Goal: Check status: Check status

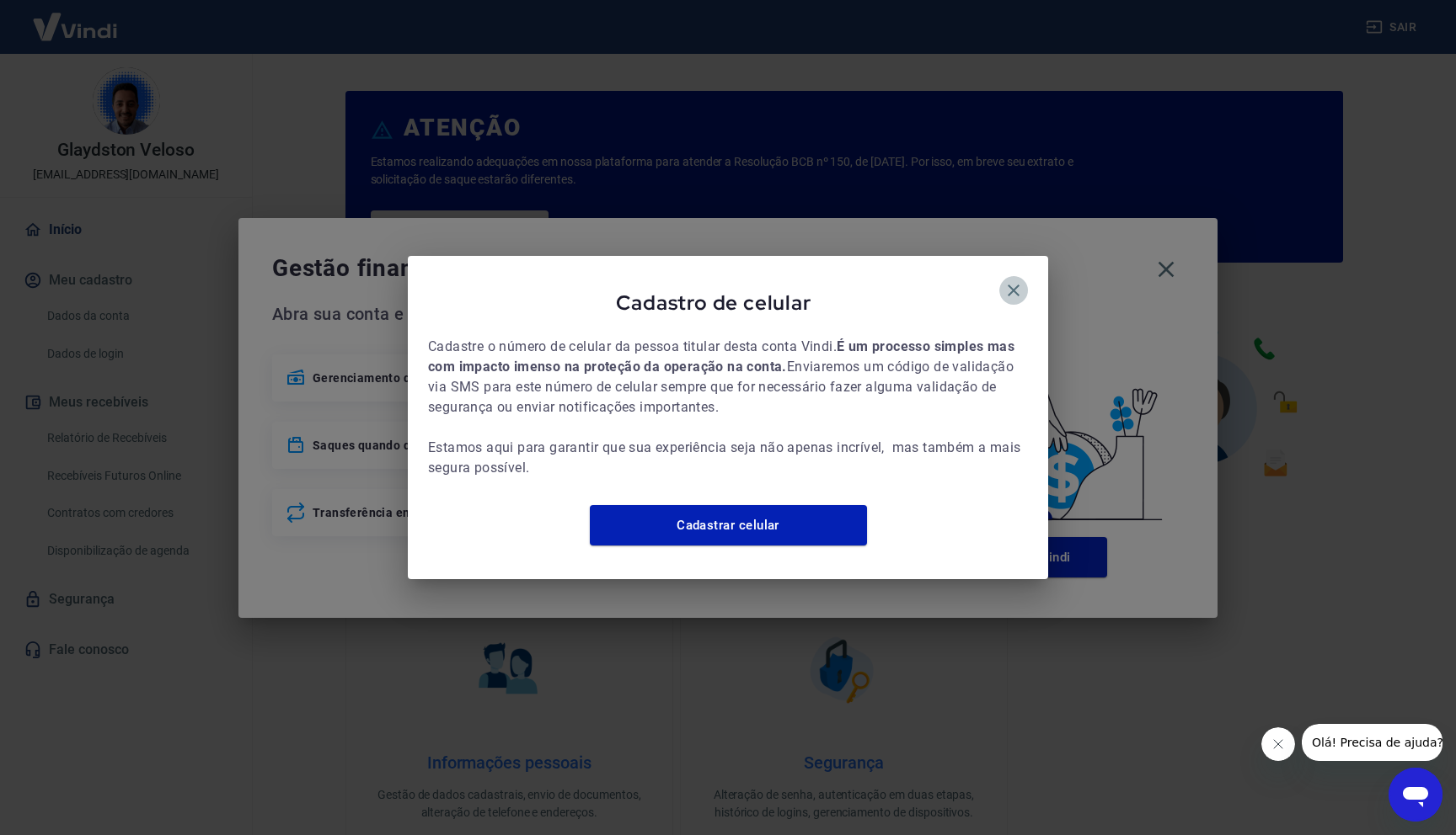
click at [1019, 281] on icon "button" at bounding box center [1013, 291] width 20 height 20
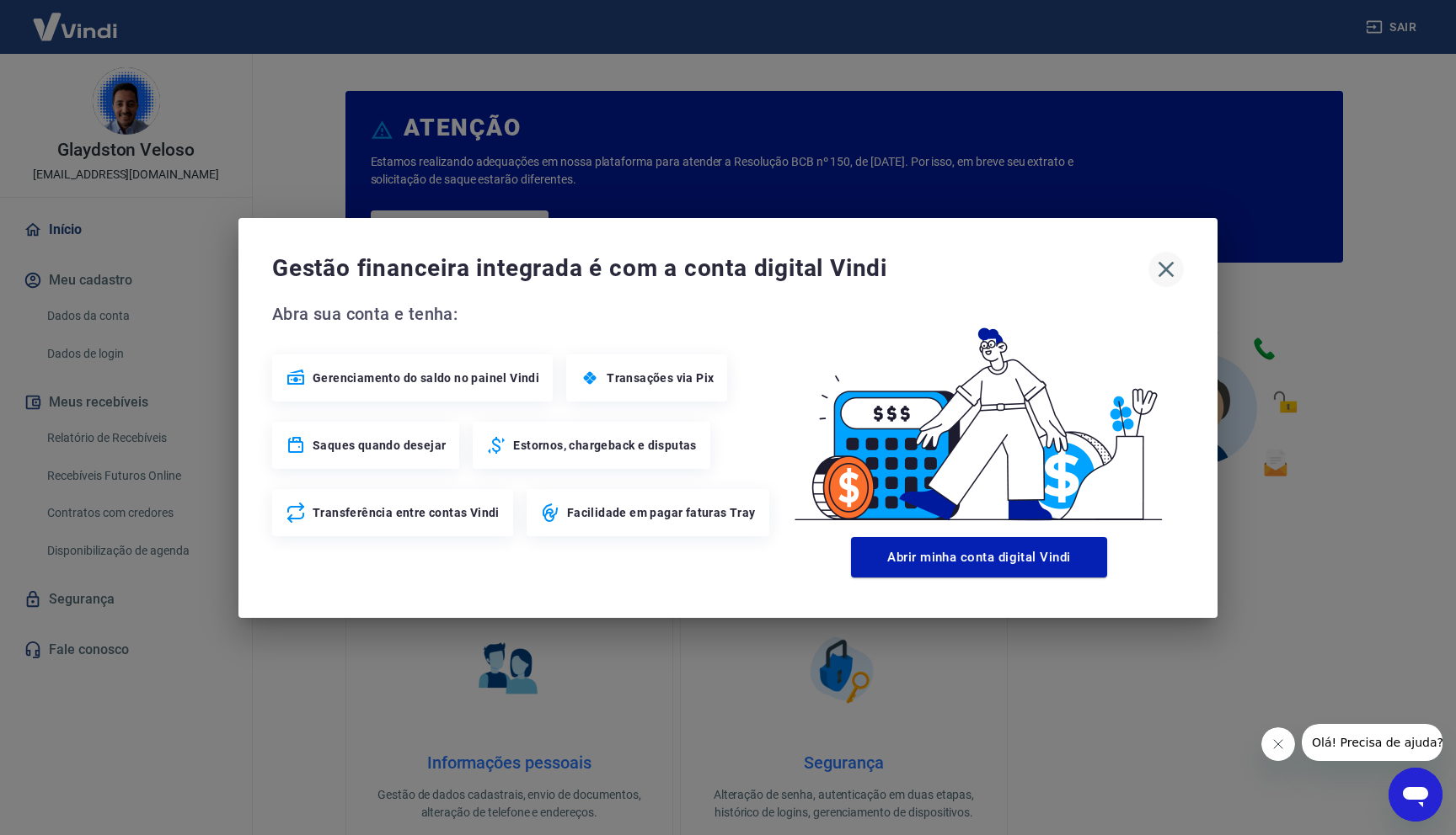
click at [1168, 269] on icon "button" at bounding box center [1166, 270] width 27 height 27
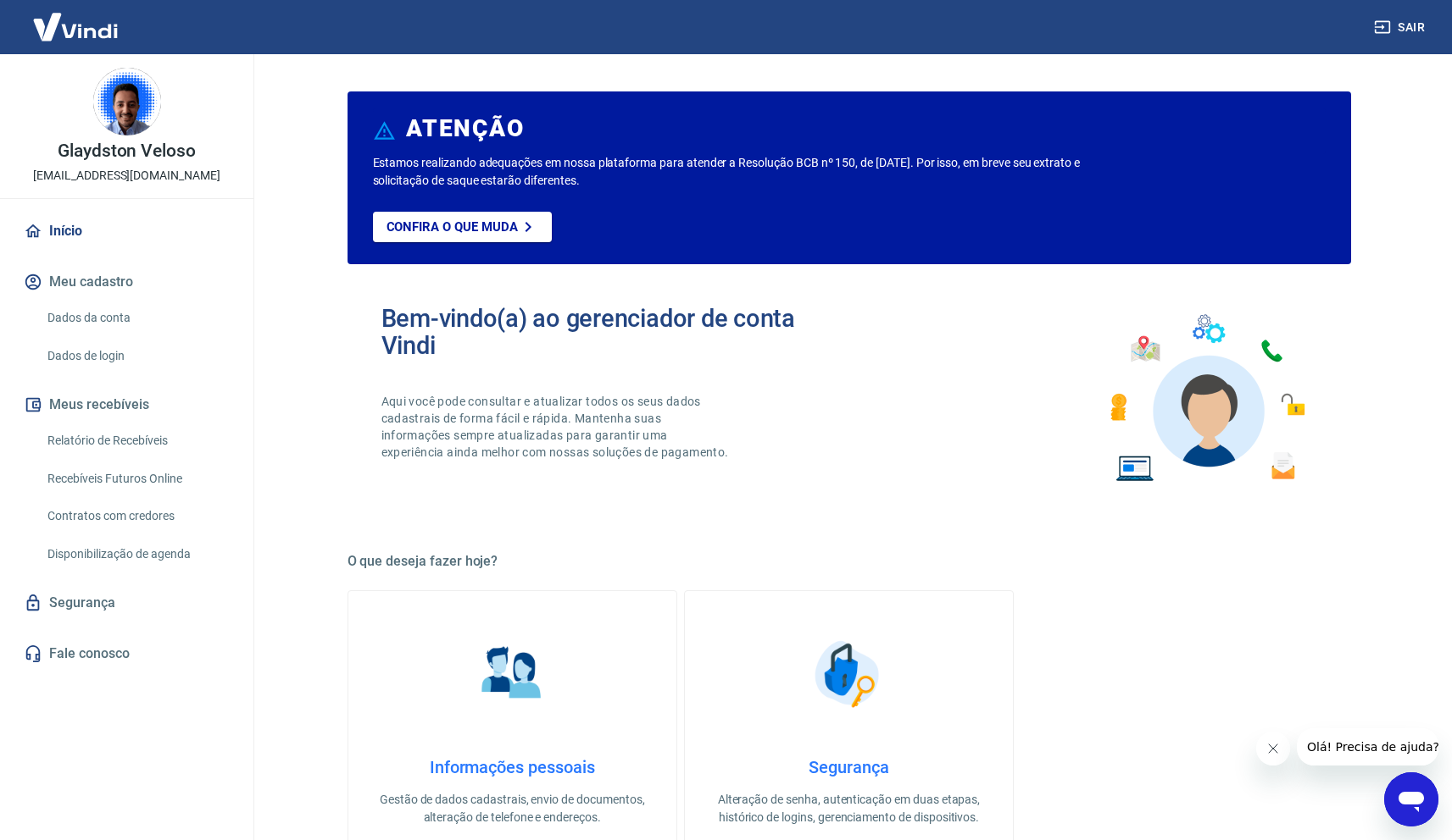
click at [131, 448] on link "Relatório de Recebíveis" at bounding box center [137, 441] width 193 height 35
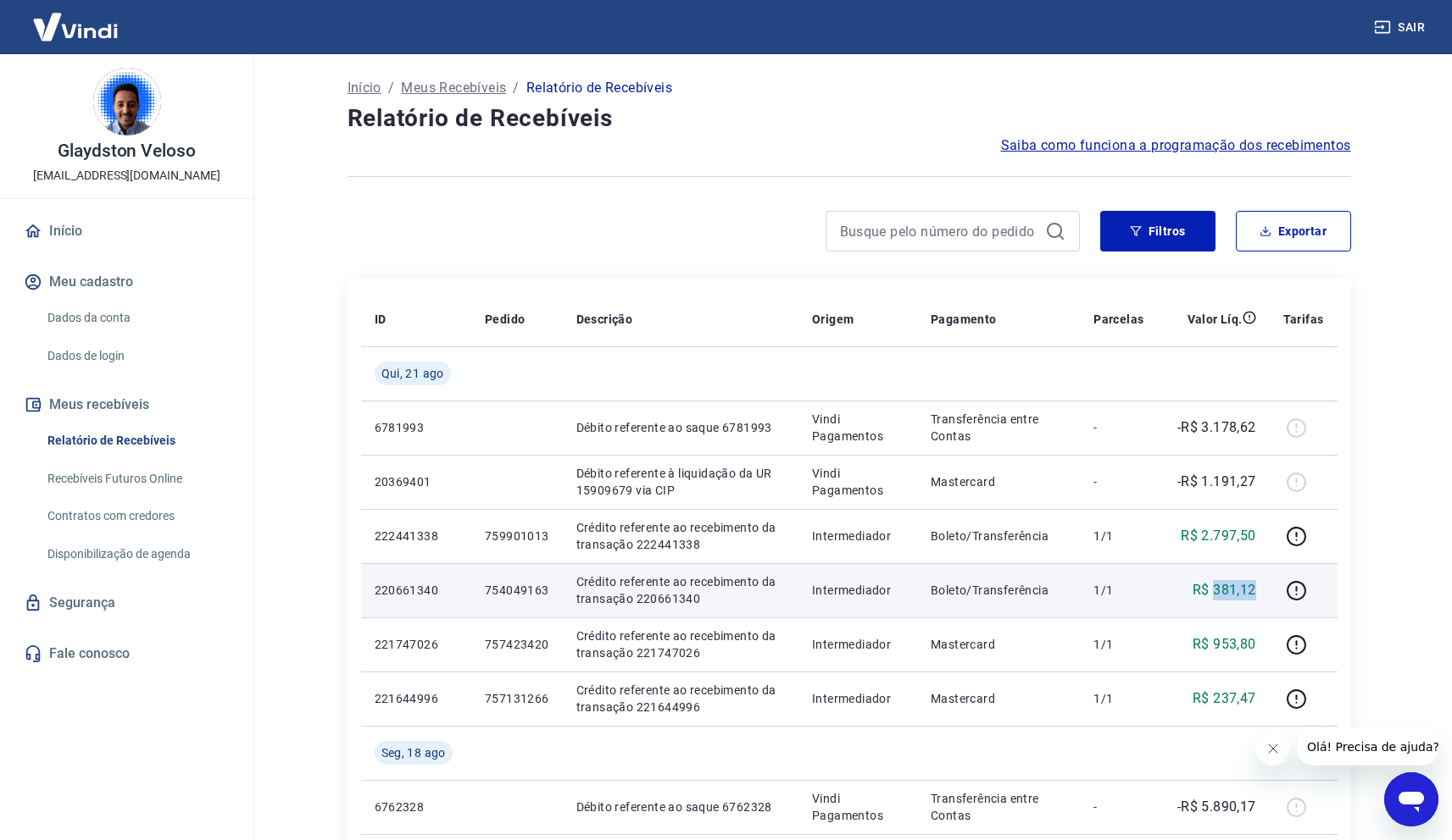
drag, startPoint x: 1257, startPoint y: 589, endPoint x: 1215, endPoint y: 587, distance: 42.0
click at [1215, 587] on td "R$ 381,12" at bounding box center [1213, 591] width 112 height 54
copy p "381,12"
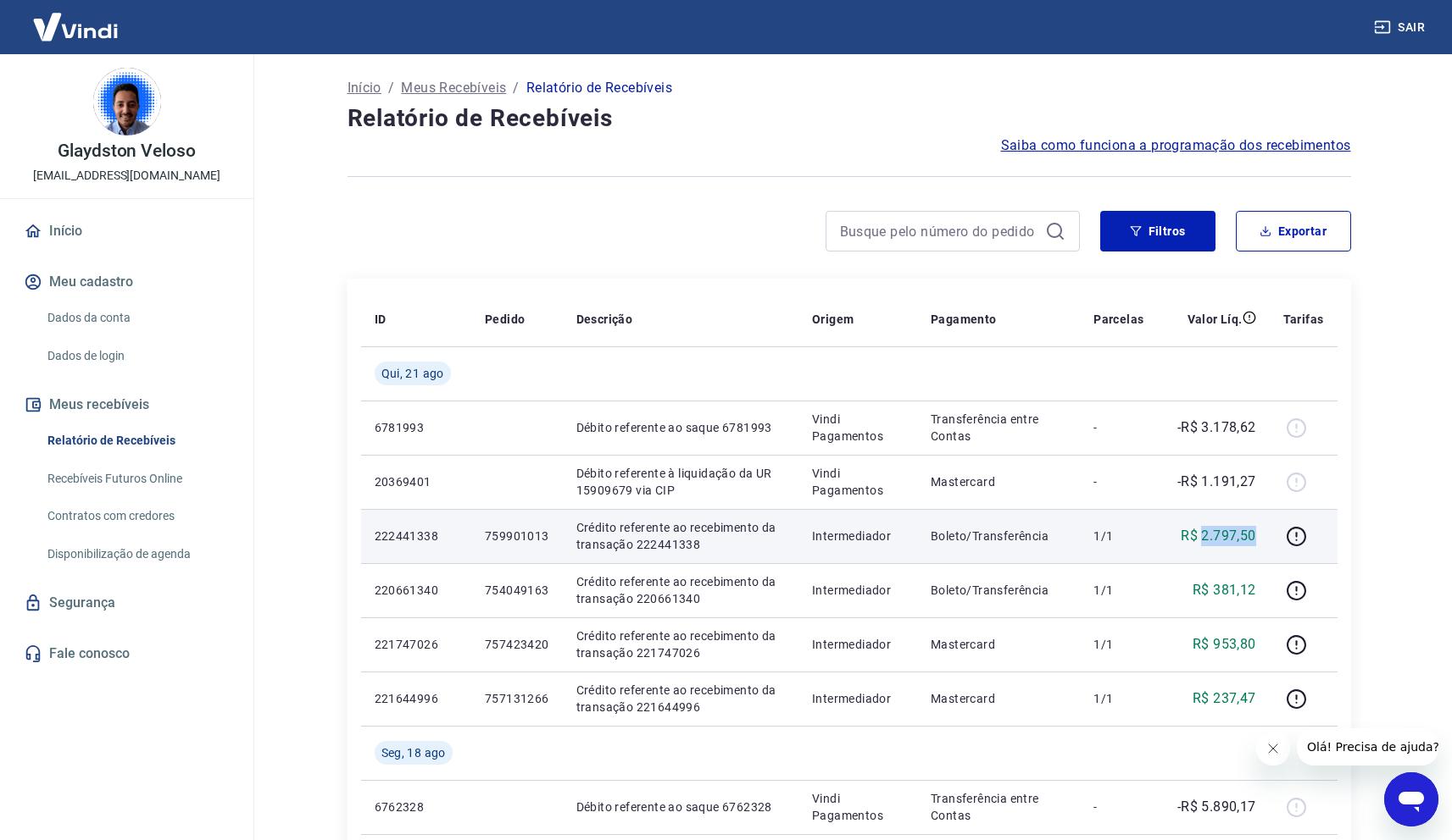
drag, startPoint x: 1257, startPoint y: 537, endPoint x: 1201, endPoint y: 536, distance: 56.0
click at [1201, 536] on td "R$ 2.797,50" at bounding box center [1213, 537] width 112 height 54
copy p "2.797,50"
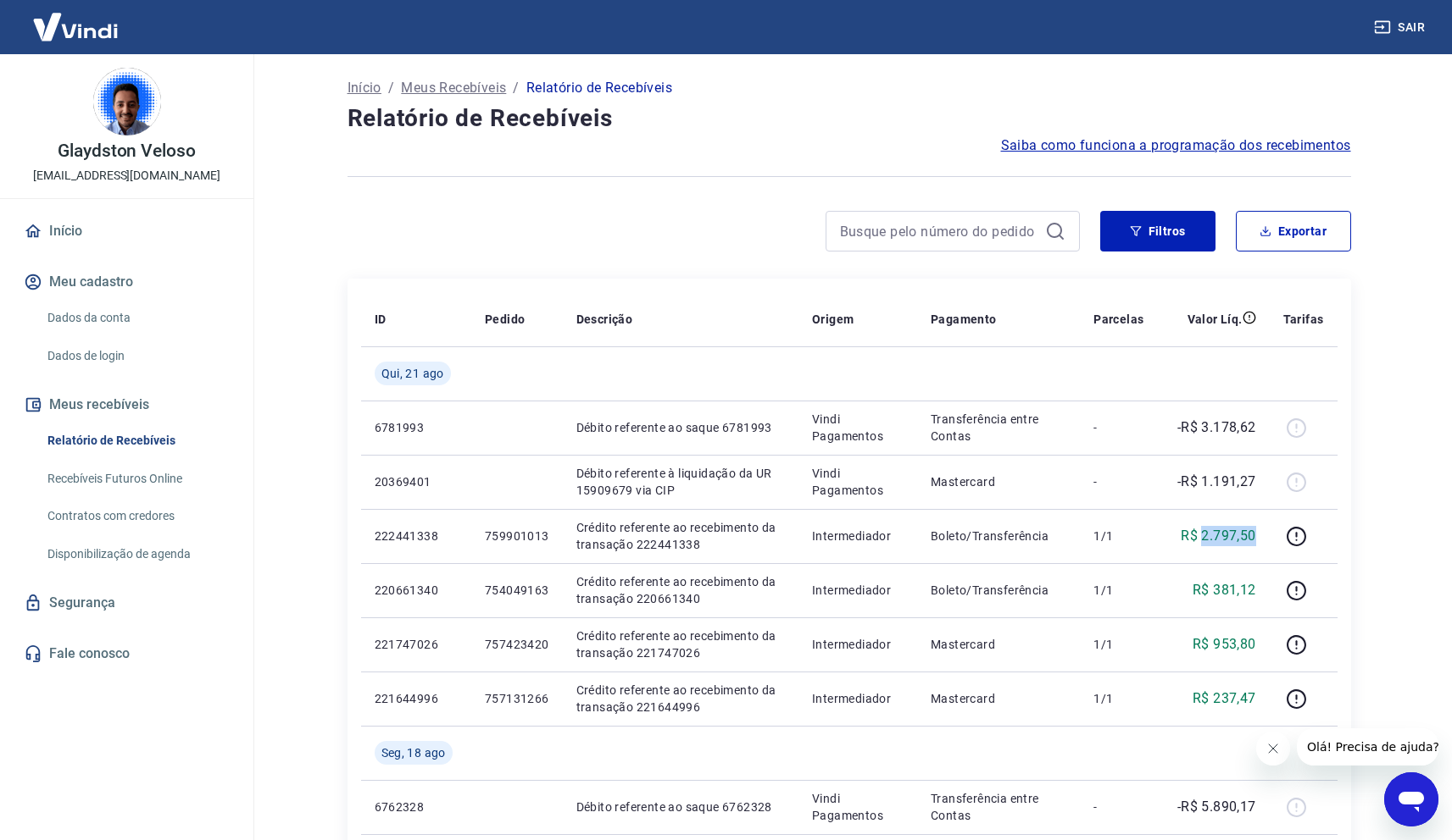
click at [137, 468] on link "Recebíveis Futuros Online" at bounding box center [137, 479] width 193 height 35
